Goal: Task Accomplishment & Management: Manage account settings

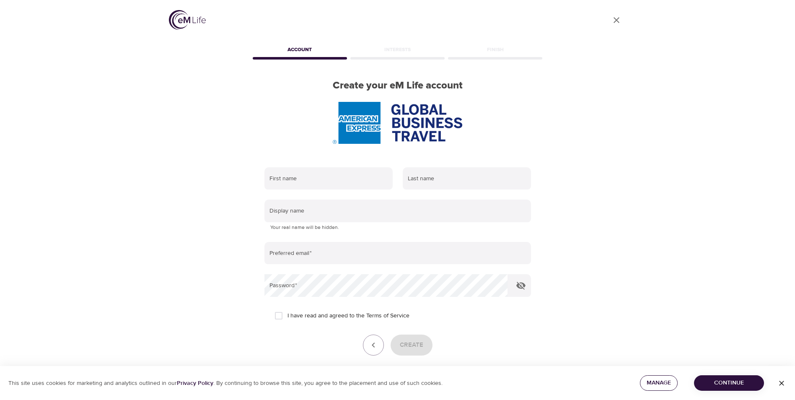
click at [654, 383] on span "Manage" at bounding box center [658, 382] width 24 height 10
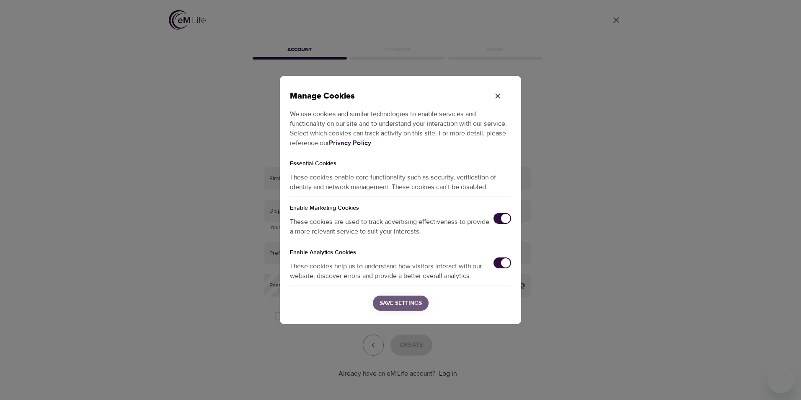
click at [401, 304] on span "Save Settings" at bounding box center [400, 303] width 42 height 10
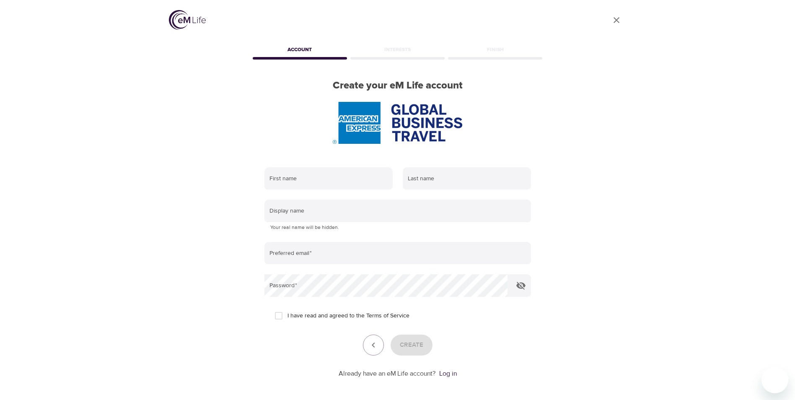
click at [574, 147] on div "User Profile Account Interests Finish Create your eM Life account First name La…" at bounding box center [397, 200] width 477 height 400
click at [322, 57] on div "Account" at bounding box center [300, 51] width 98 height 17
click at [301, 44] on div "Account" at bounding box center [300, 51] width 98 height 17
click at [341, 215] on input "text" at bounding box center [397, 210] width 266 height 23
click at [170, 229] on div "User Profile Account Interests Finish Create your eM Life account First name La…" at bounding box center [397, 200] width 477 height 400
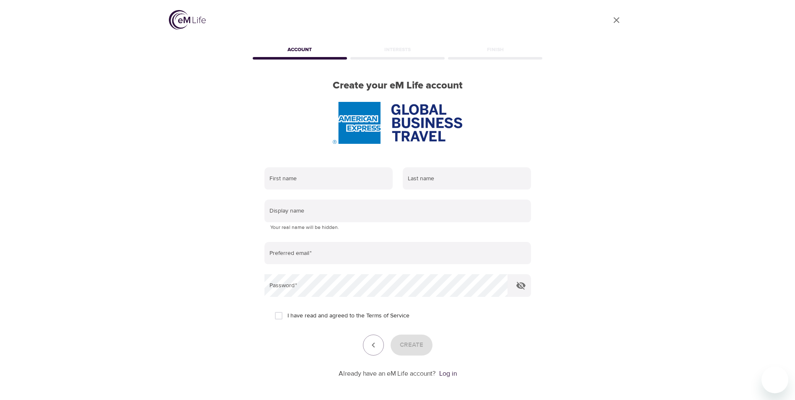
click at [190, 15] on img at bounding box center [187, 20] width 37 height 20
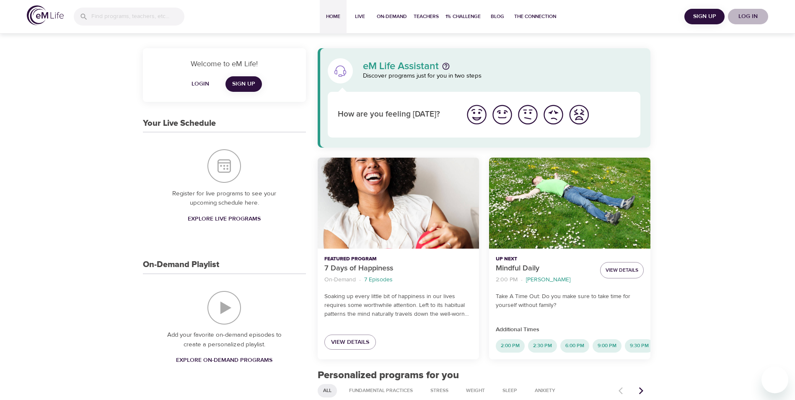
click at [749, 16] on span "Log in" at bounding box center [748, 16] width 34 height 10
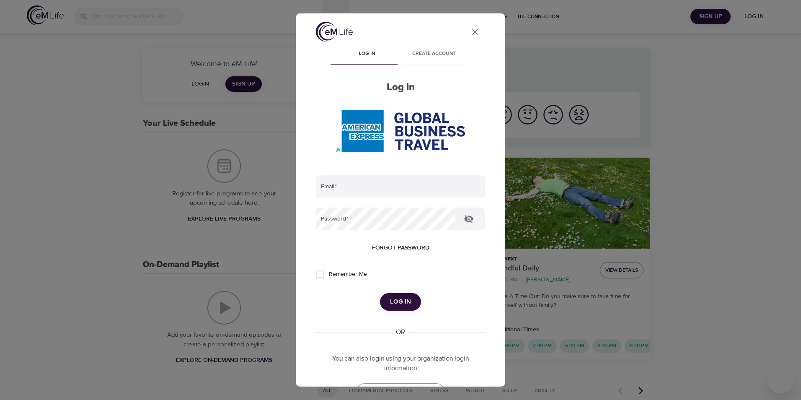
type input "[PERSON_NAME][EMAIL_ADDRESS][PERSON_NAME][DOMAIN_NAME]"
click at [319, 273] on input "Remember Me" at bounding box center [320, 274] width 18 height 18
checkbox input "true"
click at [400, 303] on span "Log in" at bounding box center [400, 301] width 21 height 11
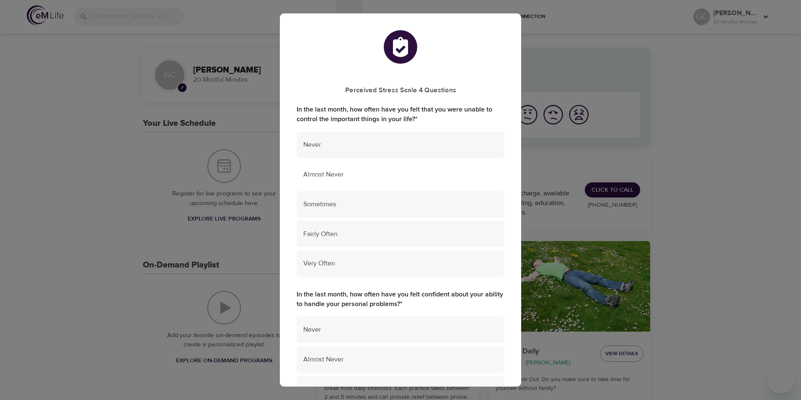
click at [330, 175] on span "Almost Never" at bounding box center [400, 175] width 194 height 10
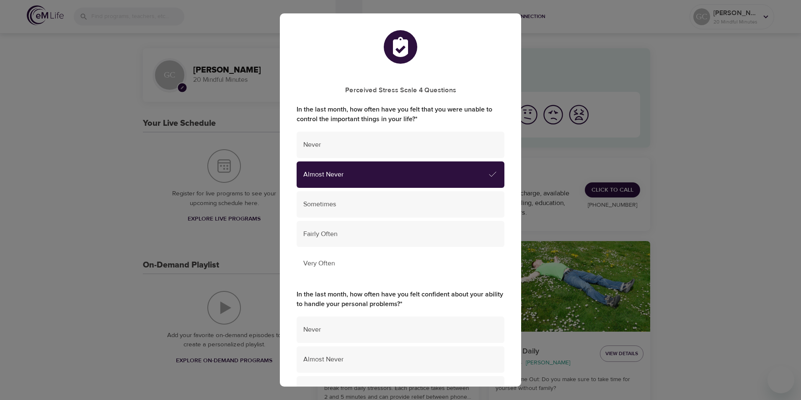
scroll to position [126, 0]
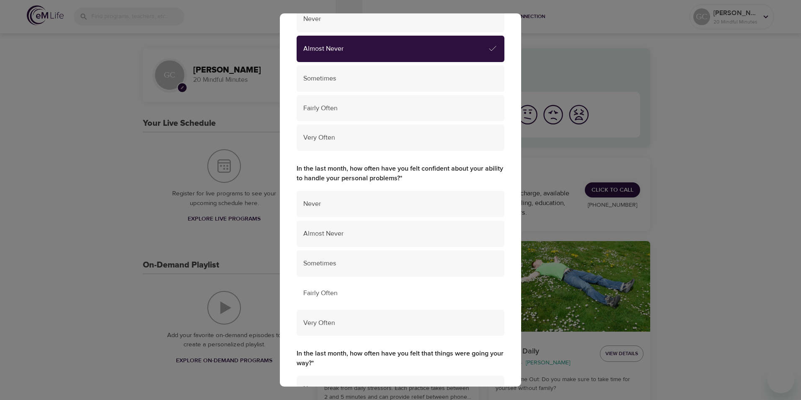
click at [316, 295] on span "Fairly Often" at bounding box center [400, 293] width 194 height 10
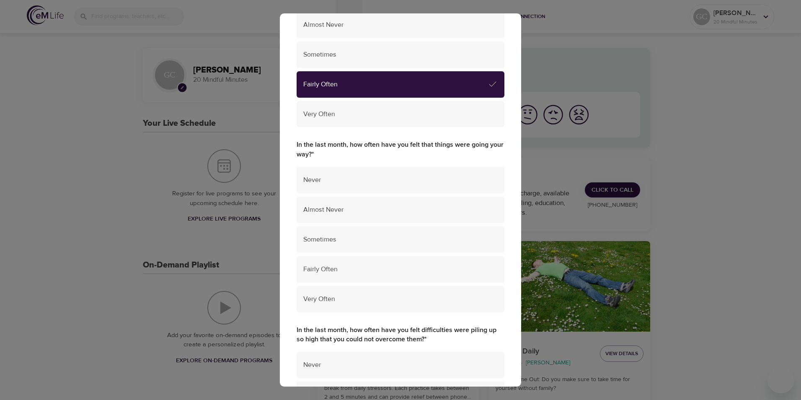
scroll to position [335, 0]
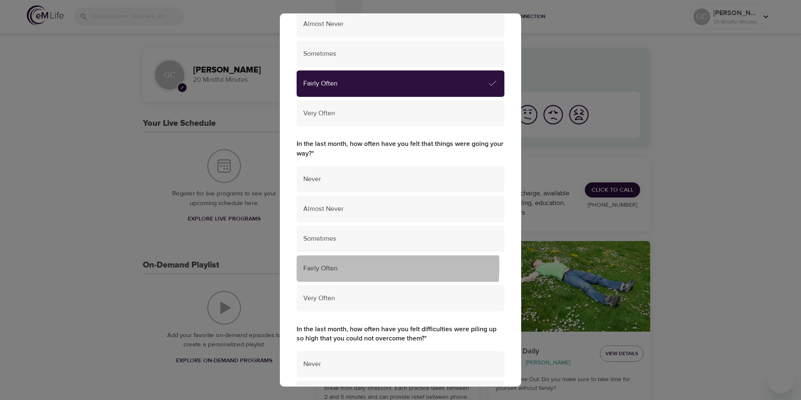
click at [322, 266] on span "Fairly Often" at bounding box center [400, 268] width 194 height 10
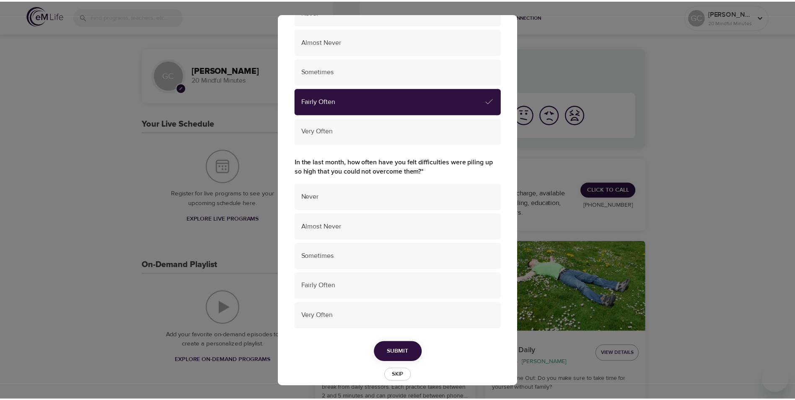
scroll to position [514, 0]
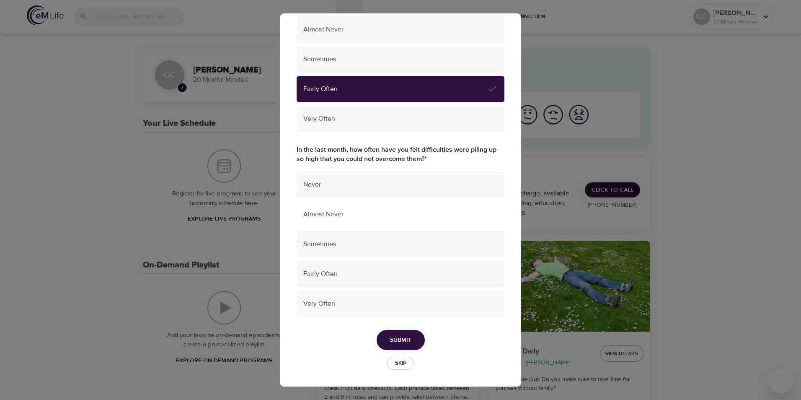
click at [320, 212] on span "Almost Never" at bounding box center [400, 214] width 194 height 10
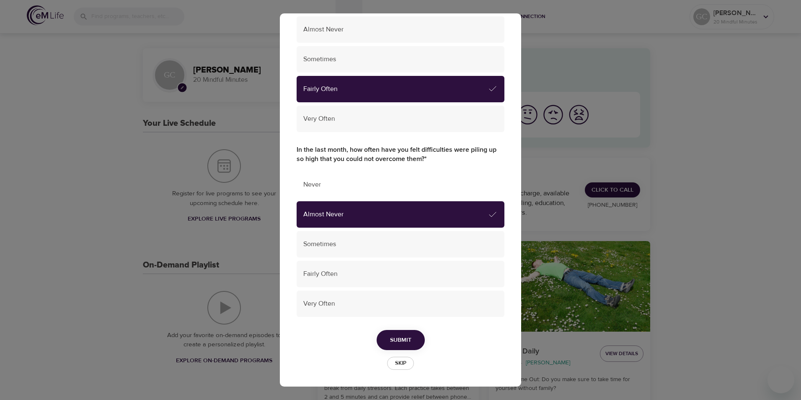
click at [320, 182] on span "Never" at bounding box center [400, 185] width 194 height 10
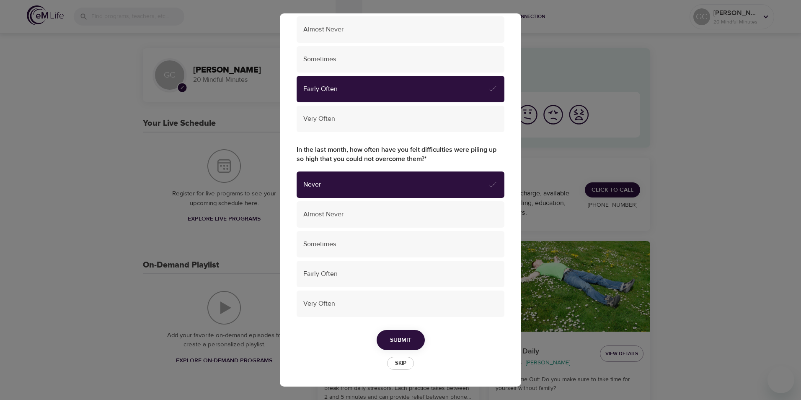
click at [393, 344] on span "Submit" at bounding box center [400, 340] width 21 height 10
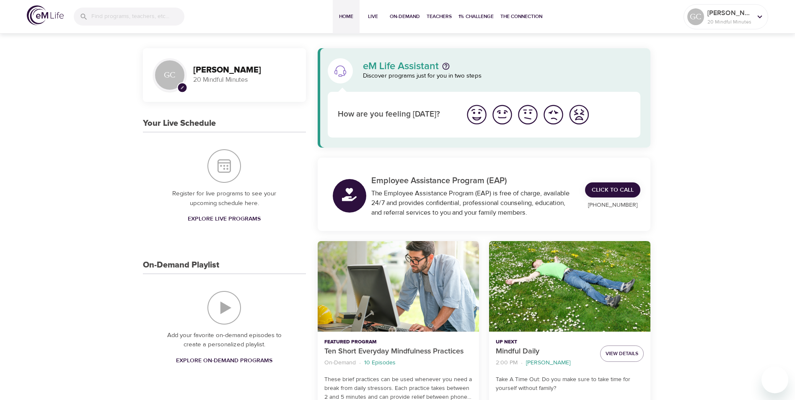
click at [477, 115] on img "I'm feeling great" at bounding box center [476, 114] width 23 height 23
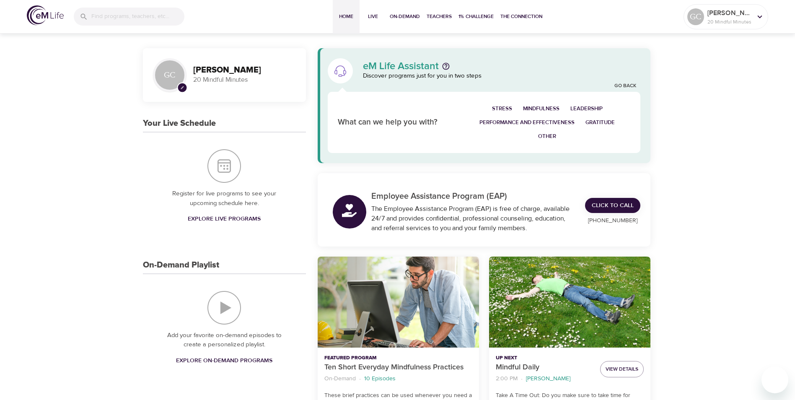
click at [602, 123] on span "Gratitude" at bounding box center [599, 123] width 29 height 10
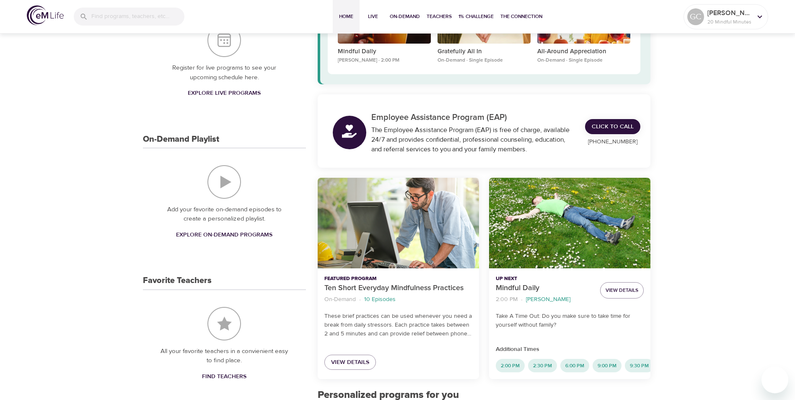
scroll to position [0, 0]
